Goal: Task Accomplishment & Management: Manage account settings

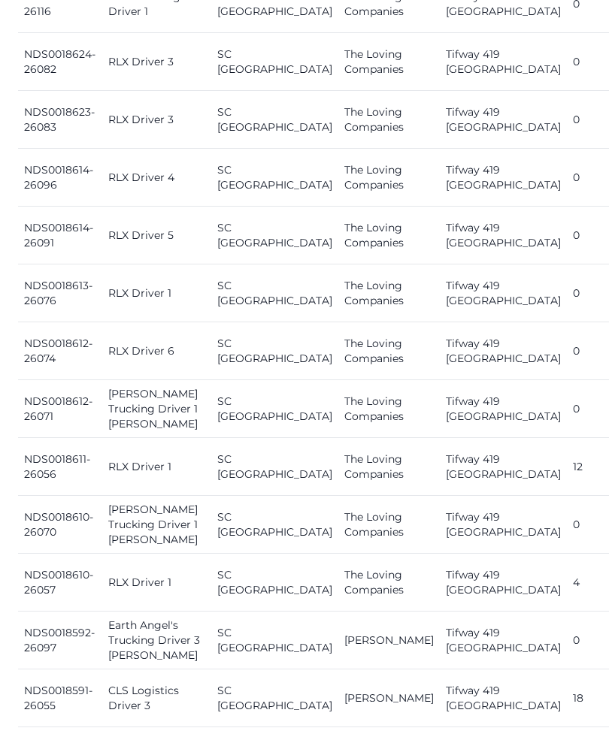
scroll to position [948, 0]
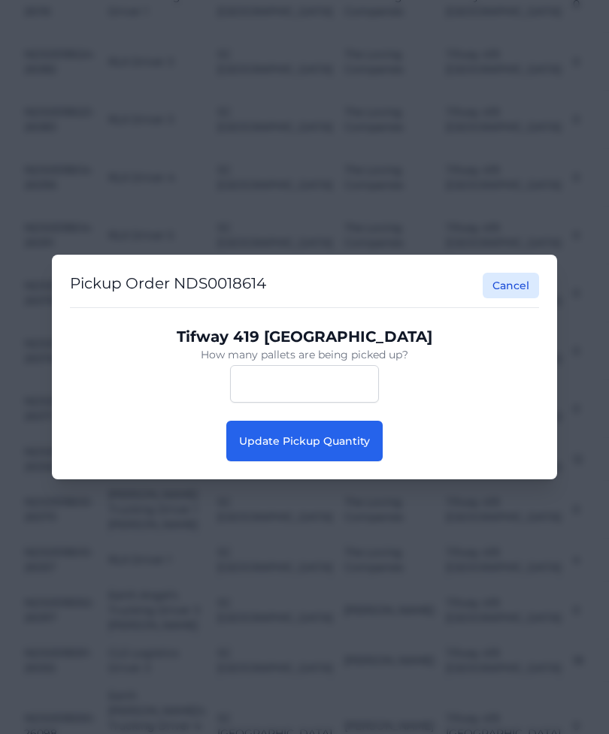
click at [277, 451] on button "Update Pickup Quantity" at bounding box center [304, 441] width 156 height 41
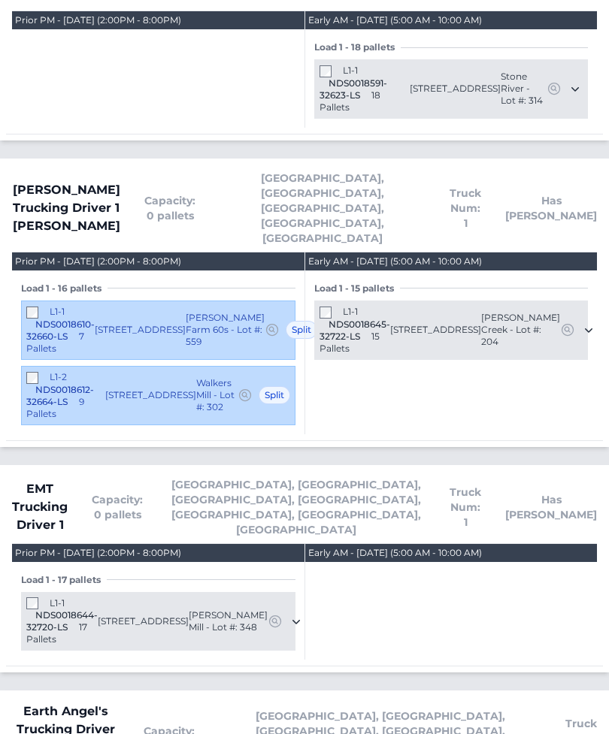
scroll to position [464, 0]
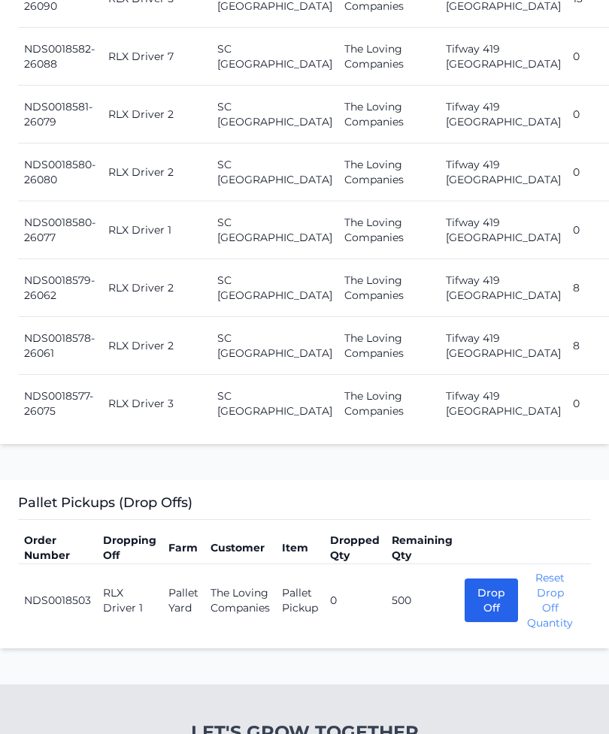
scroll to position [2023, 0]
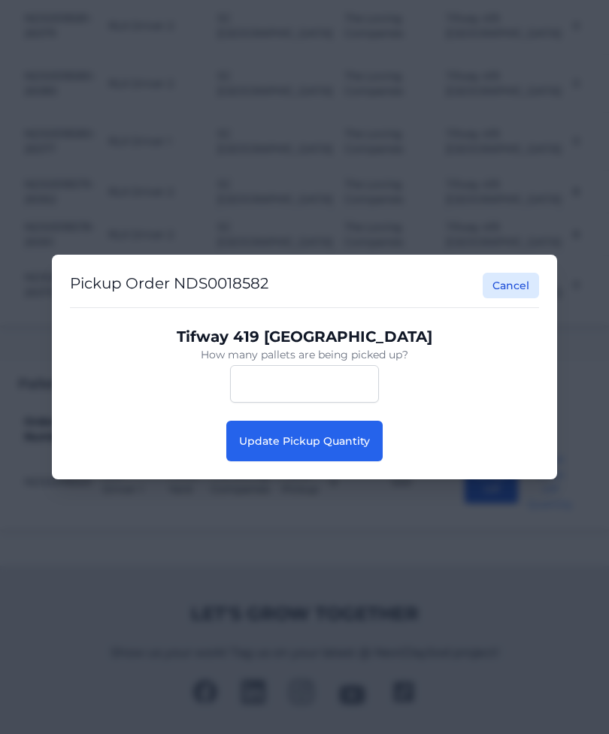
click at [340, 443] on span "Update Pickup Quantity" at bounding box center [304, 441] width 131 height 14
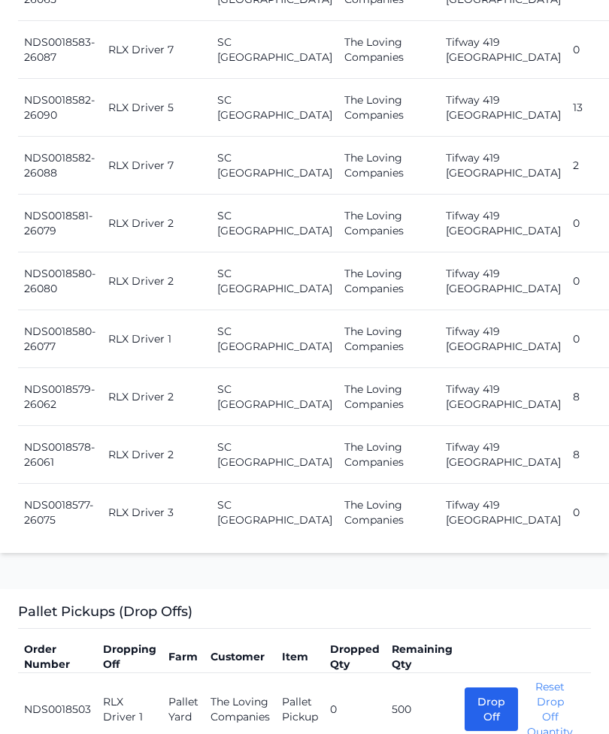
scroll to position [1913, 0]
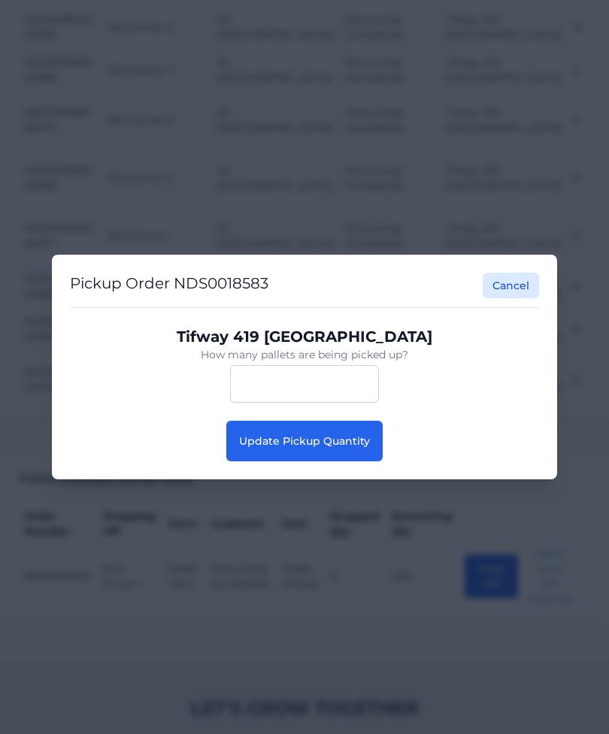
click at [328, 448] on span "Update Pickup Quantity" at bounding box center [304, 441] width 131 height 14
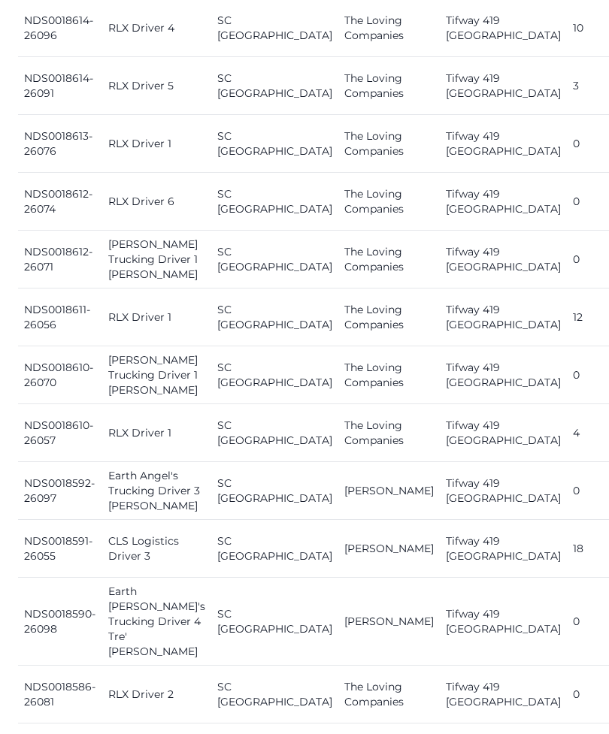
scroll to position [1097, 0]
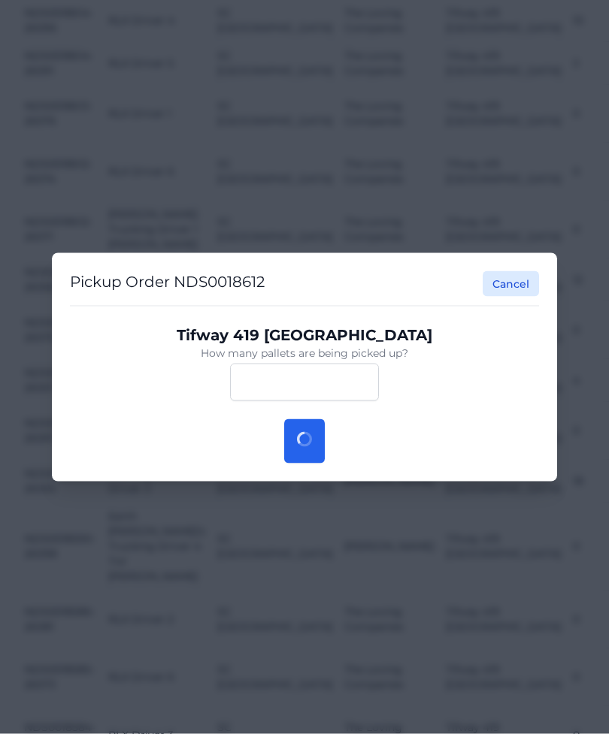
scroll to position [1098, 0]
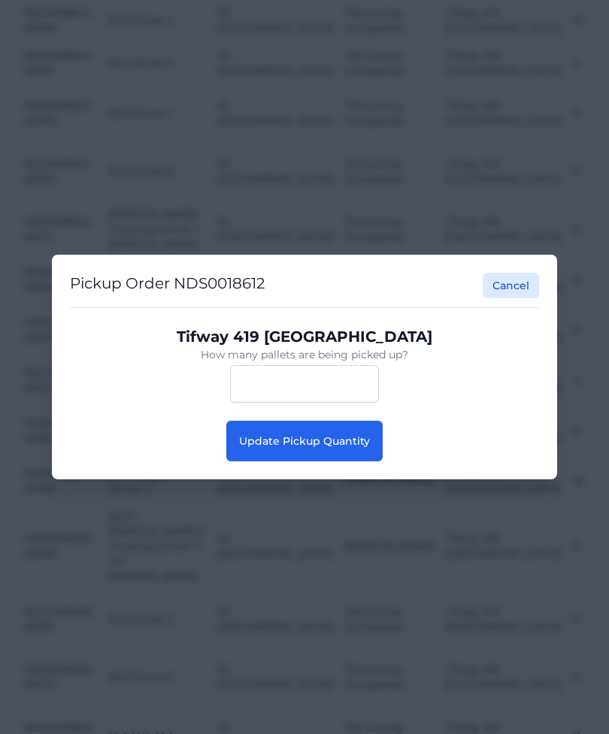
click at [343, 461] on button "Update Pickup Quantity" at bounding box center [304, 441] width 156 height 41
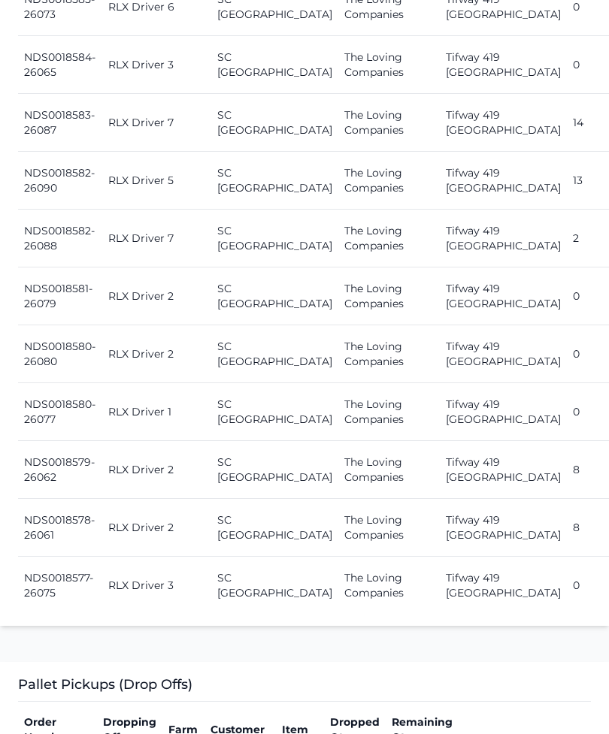
scroll to position [1853, 0]
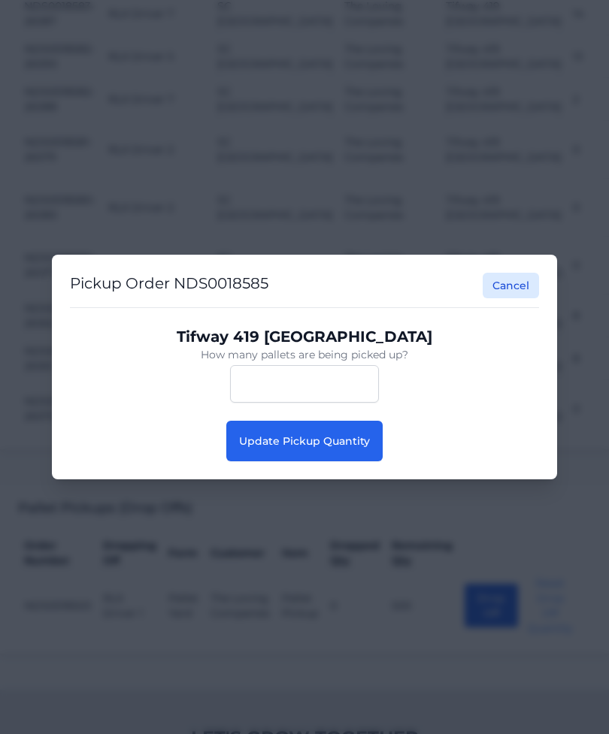
click at [348, 458] on button "Update Pickup Quantity" at bounding box center [304, 441] width 156 height 41
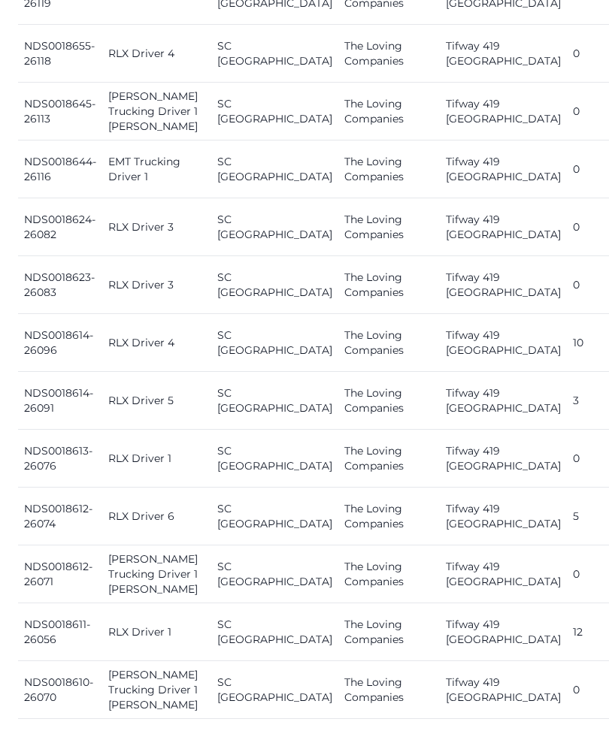
scroll to position [761, 0]
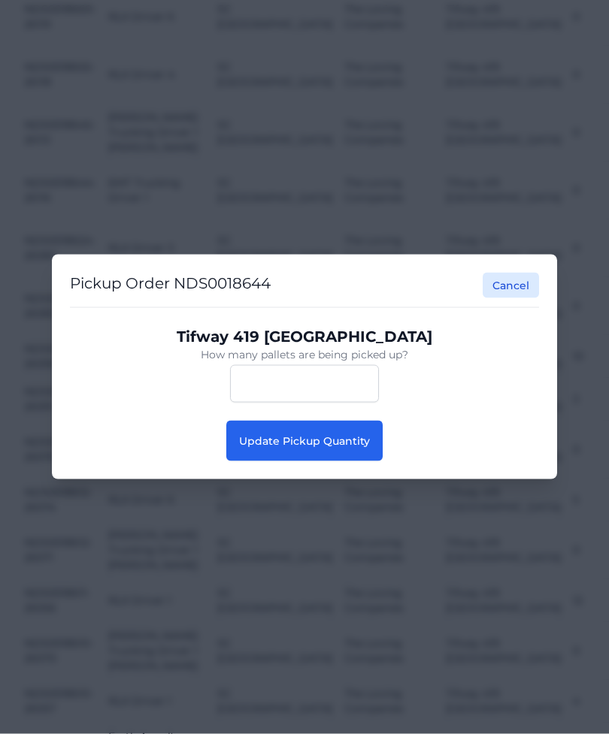
scroll to position [762, 0]
click at [369, 449] on button "Update Pickup Quantity" at bounding box center [304, 441] width 156 height 41
